Goal: Navigation & Orientation: Find specific page/section

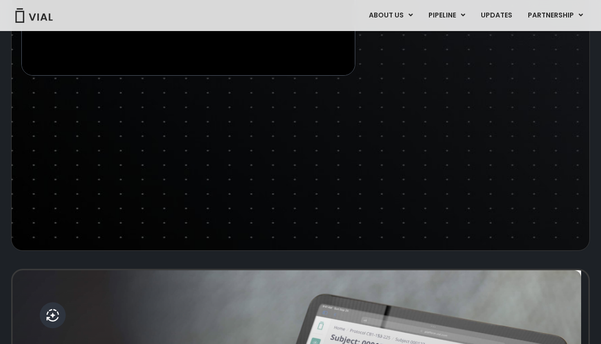
scroll to position [1809, 0]
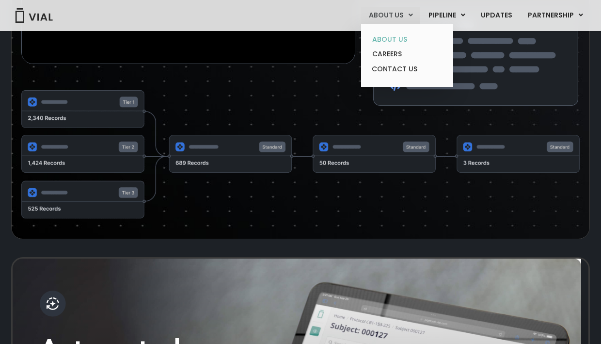
click at [398, 35] on link "ABOUT US" at bounding box center [407, 39] width 85 height 15
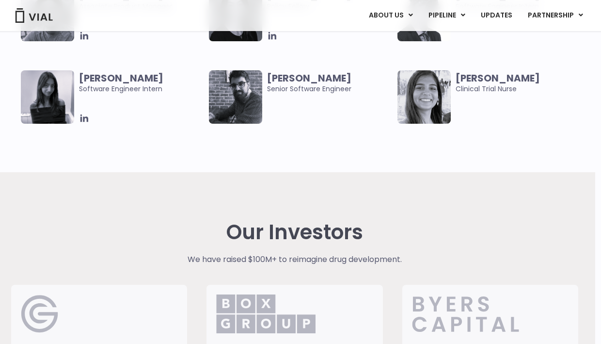
scroll to position [2066, 6]
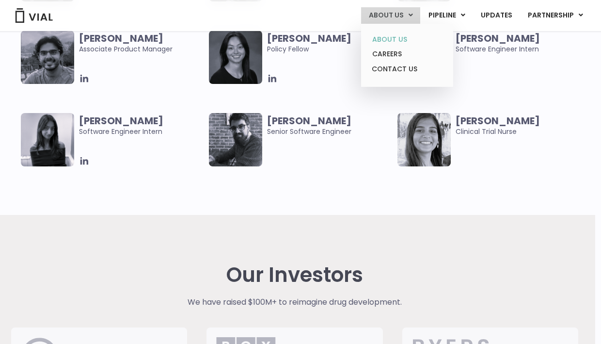
click at [386, 34] on link "ABOUT US" at bounding box center [407, 39] width 85 height 15
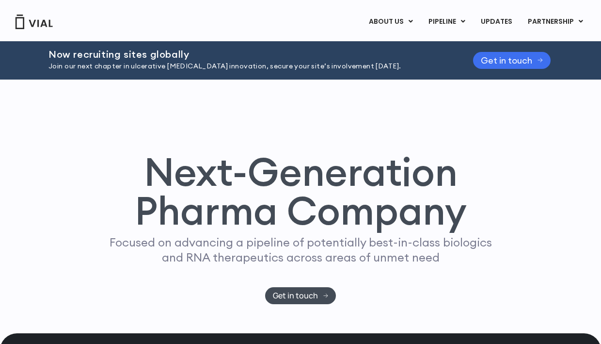
click at [485, 63] on span "Get in touch" at bounding box center [506, 60] width 51 height 7
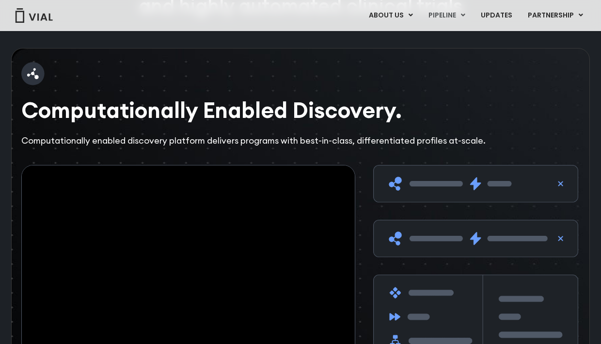
scroll to position [1588, 0]
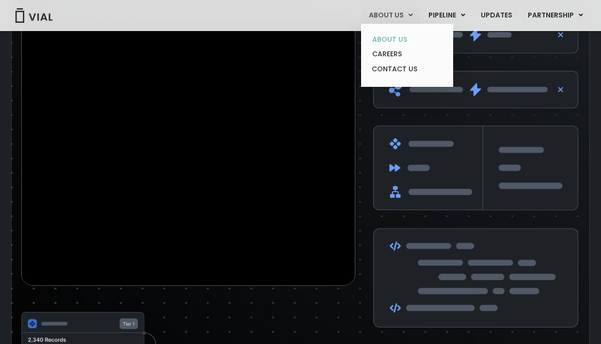
click at [405, 37] on link "ABOUT US" at bounding box center [407, 39] width 85 height 15
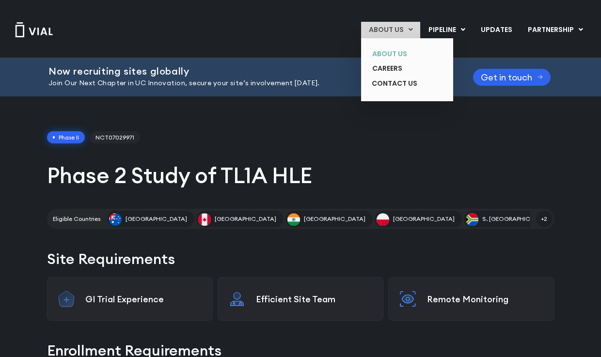
click at [392, 57] on link "ABOUT US" at bounding box center [400, 54] width 71 height 15
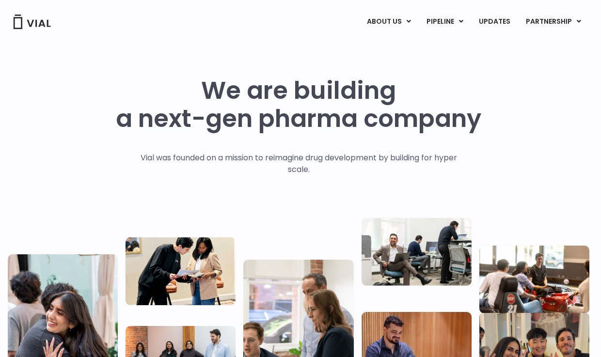
scroll to position [0, 2]
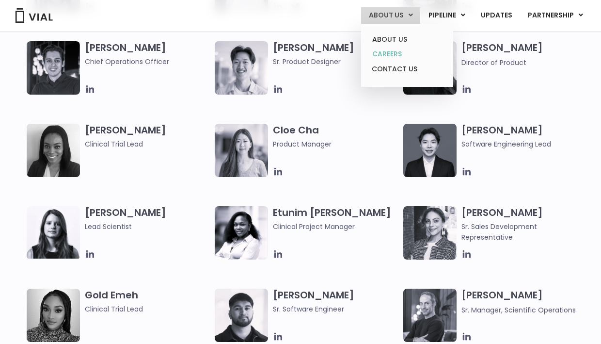
click at [396, 53] on link "CAREERS" at bounding box center [407, 54] width 85 height 15
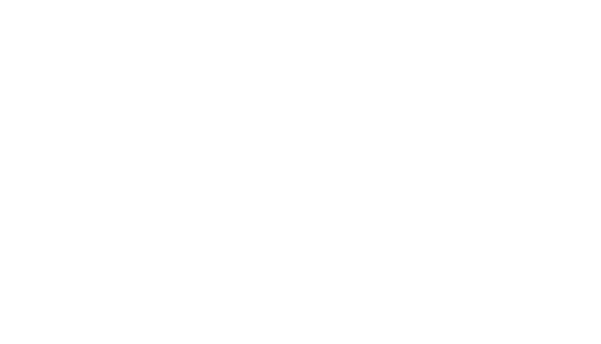
scroll to position [1462, 0]
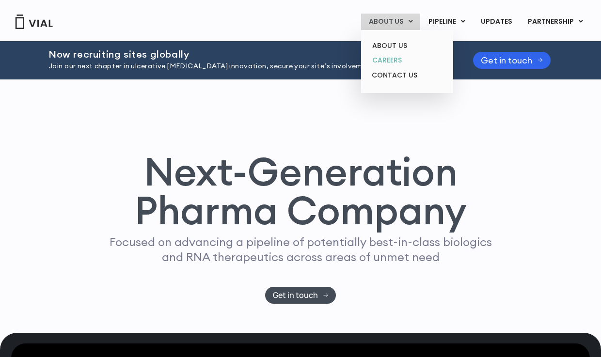
click at [388, 62] on link "CAREERS" at bounding box center [407, 60] width 85 height 15
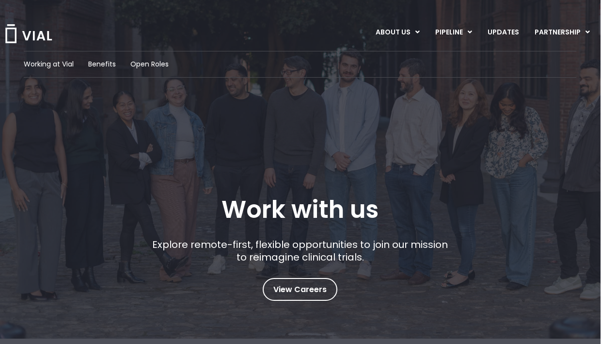
scroll to position [0, 0]
